Goal: Task Accomplishment & Management: Use online tool/utility

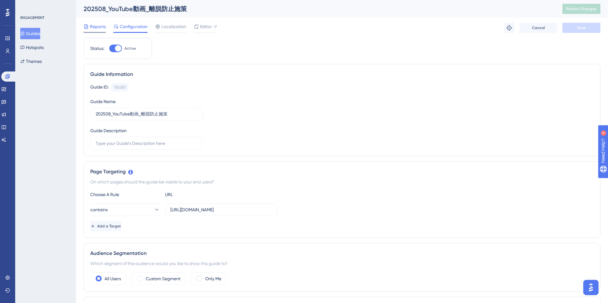
click at [102, 27] on span "Reports" at bounding box center [98, 27] width 16 height 8
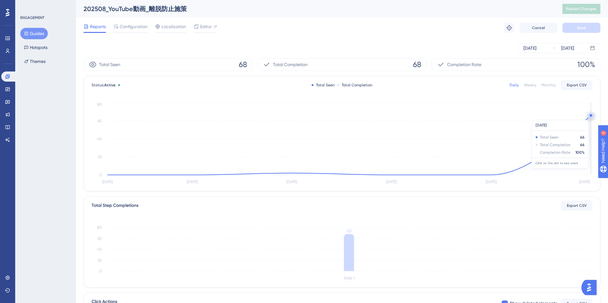
click at [591, 117] on circle at bounding box center [591, 115] width 5 height 5
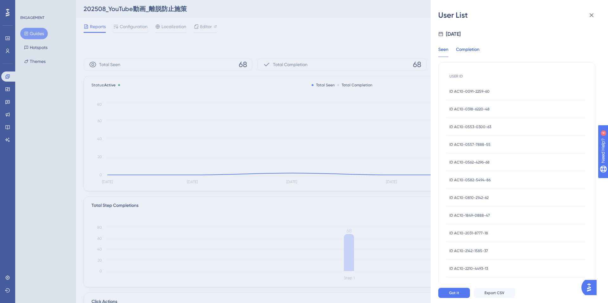
click at [470, 50] on div "Completion" at bounding box center [467, 51] width 23 height 11
click at [593, 14] on icon at bounding box center [592, 15] width 4 height 4
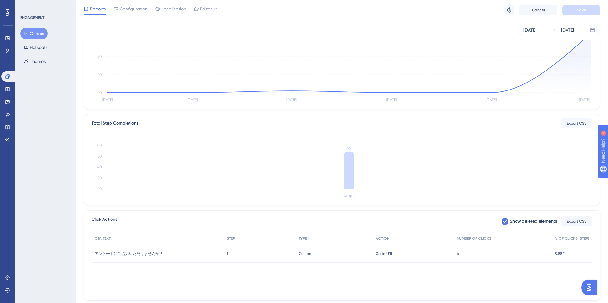
scroll to position [98, 0]
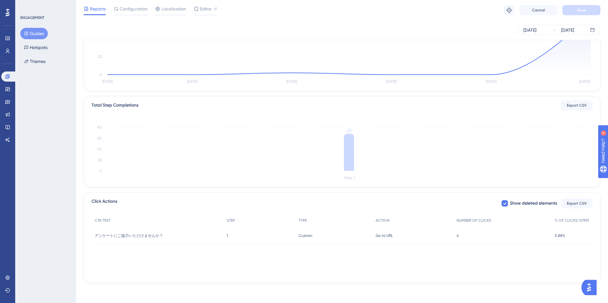
click at [468, 238] on div "4 4" at bounding box center [503, 236] width 98 height 18
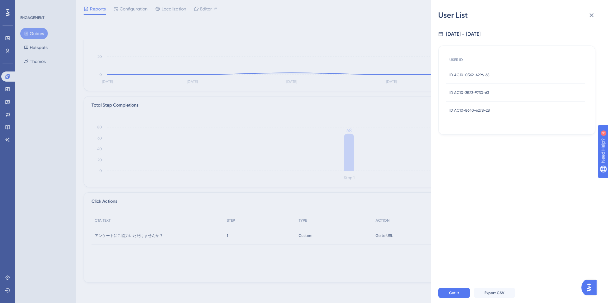
click at [495, 76] on div "ID AC10-0562-4296-68 ID AC10-0562-4296-68" at bounding box center [515, 75] width 139 height 18
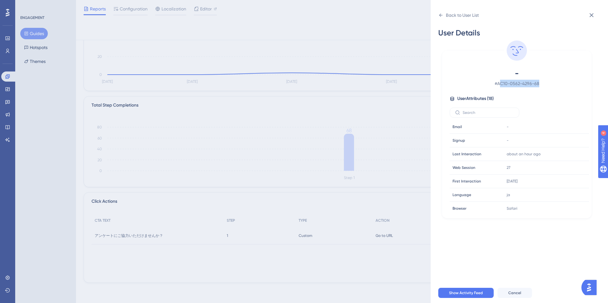
drag, startPoint x: 539, startPoint y: 84, endPoint x: 498, endPoint y: 85, distance: 40.6
click at [498, 85] on span "# AC10-0562-4296-68" at bounding box center [517, 84] width 112 height 8
drag, startPoint x: 497, startPoint y: 84, endPoint x: 545, endPoint y: 82, distance: 47.5
click at [545, 82] on span "# AC10-0562-4296-68" at bounding box center [517, 84] width 112 height 8
copy span "AC10-0562-4296-68"
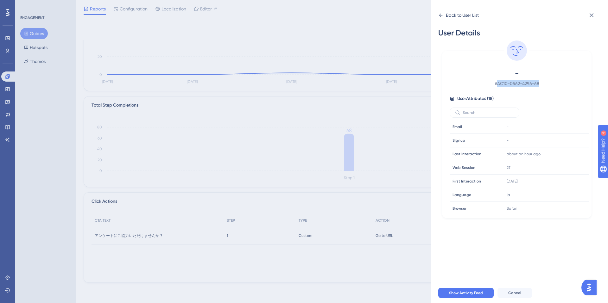
click at [440, 14] on icon at bounding box center [440, 15] width 3 height 3
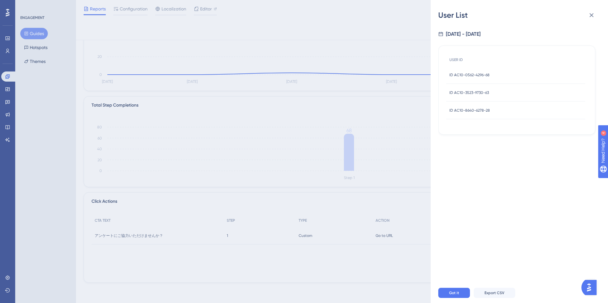
click at [513, 94] on div "ID AC10-3523-9730-63 ID AC10-3523-9730-63" at bounding box center [515, 93] width 139 height 18
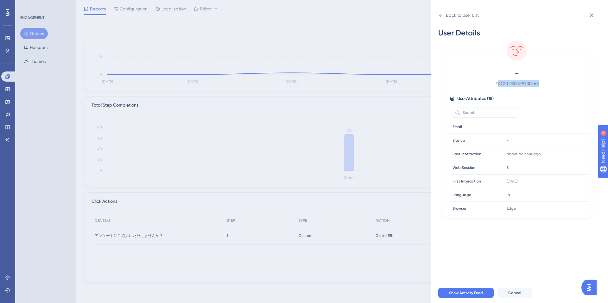
drag, startPoint x: 497, startPoint y: 85, endPoint x: 540, endPoint y: 85, distance: 42.8
click at [540, 85] on span "# AC10-3523-9730-63" at bounding box center [517, 84] width 112 height 8
copy span "AC10-3523-9730-63"
click at [440, 14] on icon at bounding box center [440, 15] width 5 height 5
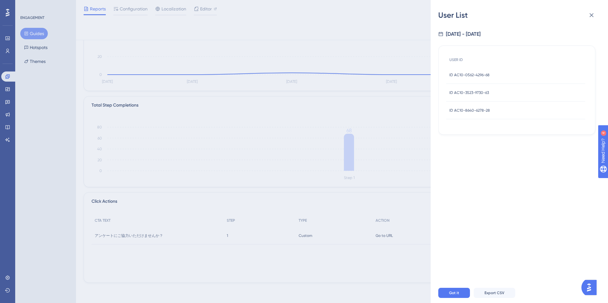
click at [497, 111] on div "ID AC10-8640-6278-28 ID AC10-8640-6278-28" at bounding box center [515, 111] width 139 height 18
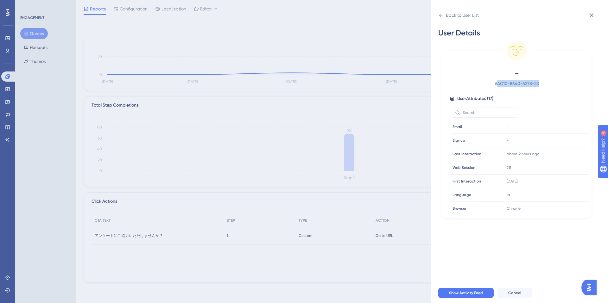
drag, startPoint x: 497, startPoint y: 84, endPoint x: 548, endPoint y: 83, distance: 51.0
click at [548, 83] on span "# AC10-8640-6278-28" at bounding box center [517, 84] width 112 height 8
copy span "AC10-8640-6278-28"
click at [590, 13] on icon at bounding box center [592, 15] width 8 height 8
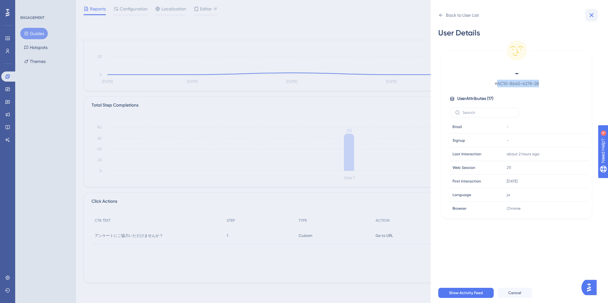
click at [590, 13] on icon at bounding box center [592, 15] width 8 height 8
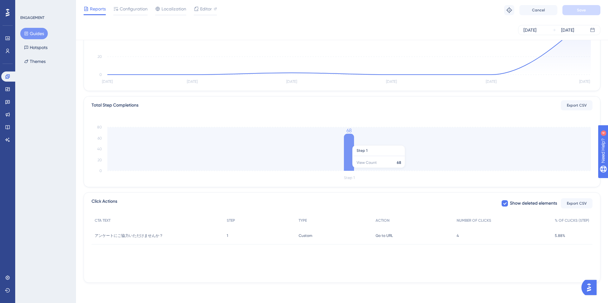
scroll to position [0, 0]
